Goal: Task Accomplishment & Management: Manage account settings

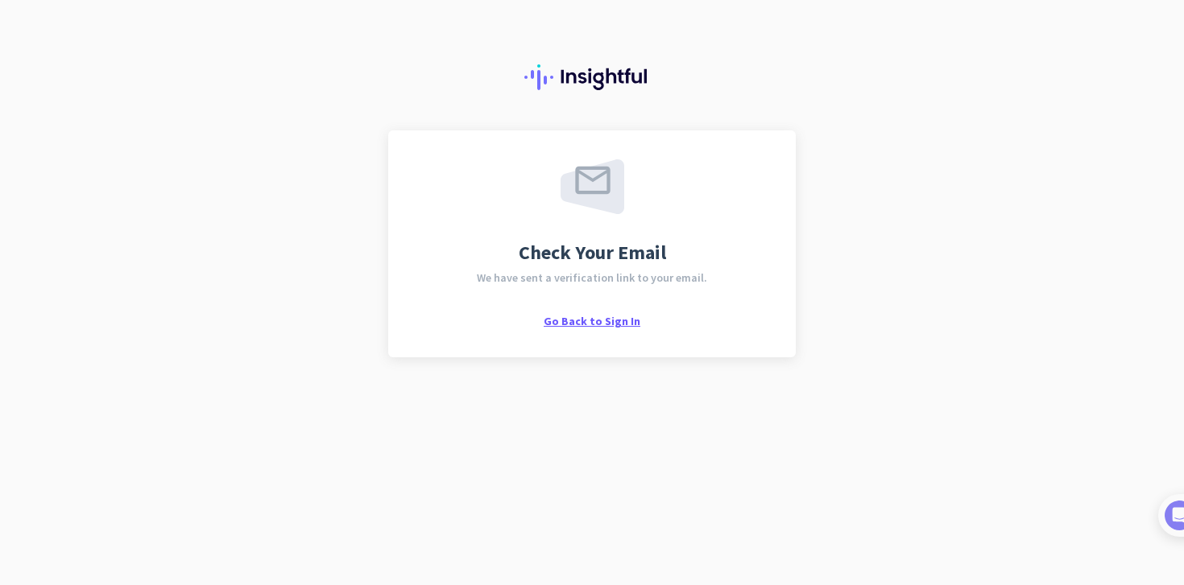
click at [587, 317] on span "Go Back to Sign In" at bounding box center [592, 321] width 97 height 14
click at [595, 317] on span "Go Back to Sign In" at bounding box center [592, 321] width 97 height 14
